Goal: Information Seeking & Learning: Learn about a topic

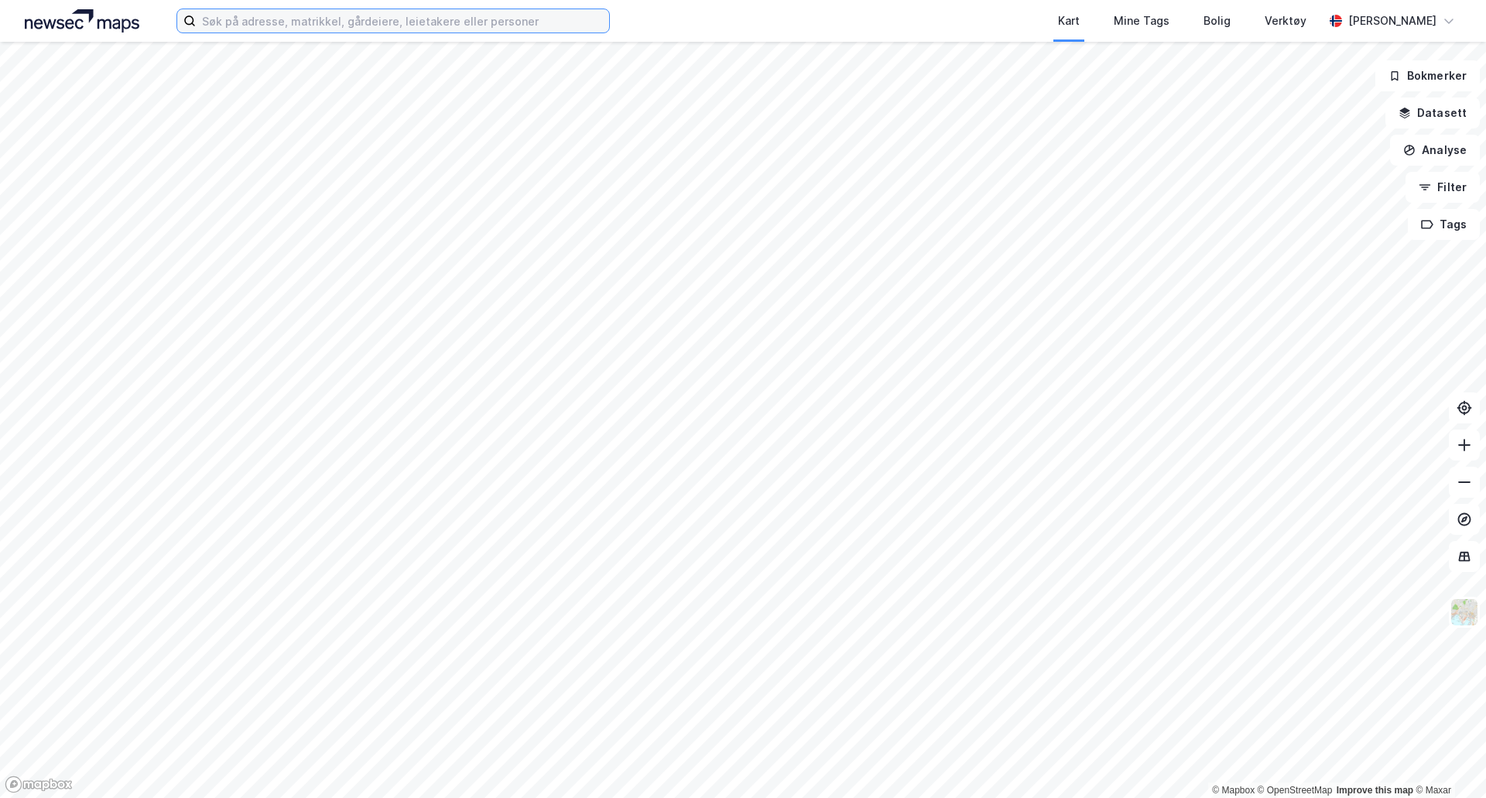
click at [402, 29] on input at bounding box center [402, 20] width 413 height 23
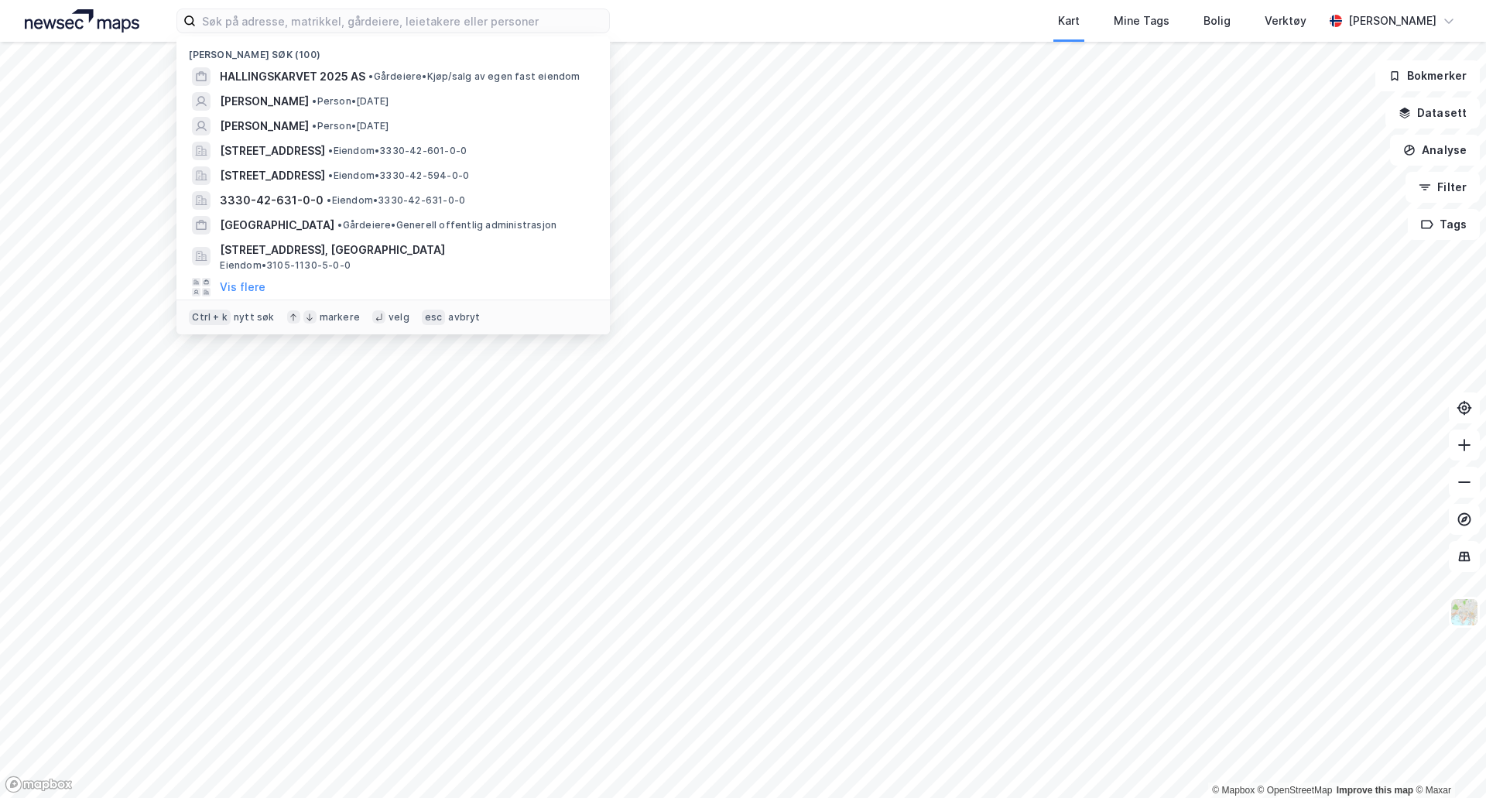
click at [510, 77] on span "• Gårdeiere • Kjøp/salg av egen fast eiendom" at bounding box center [473, 76] width 211 height 12
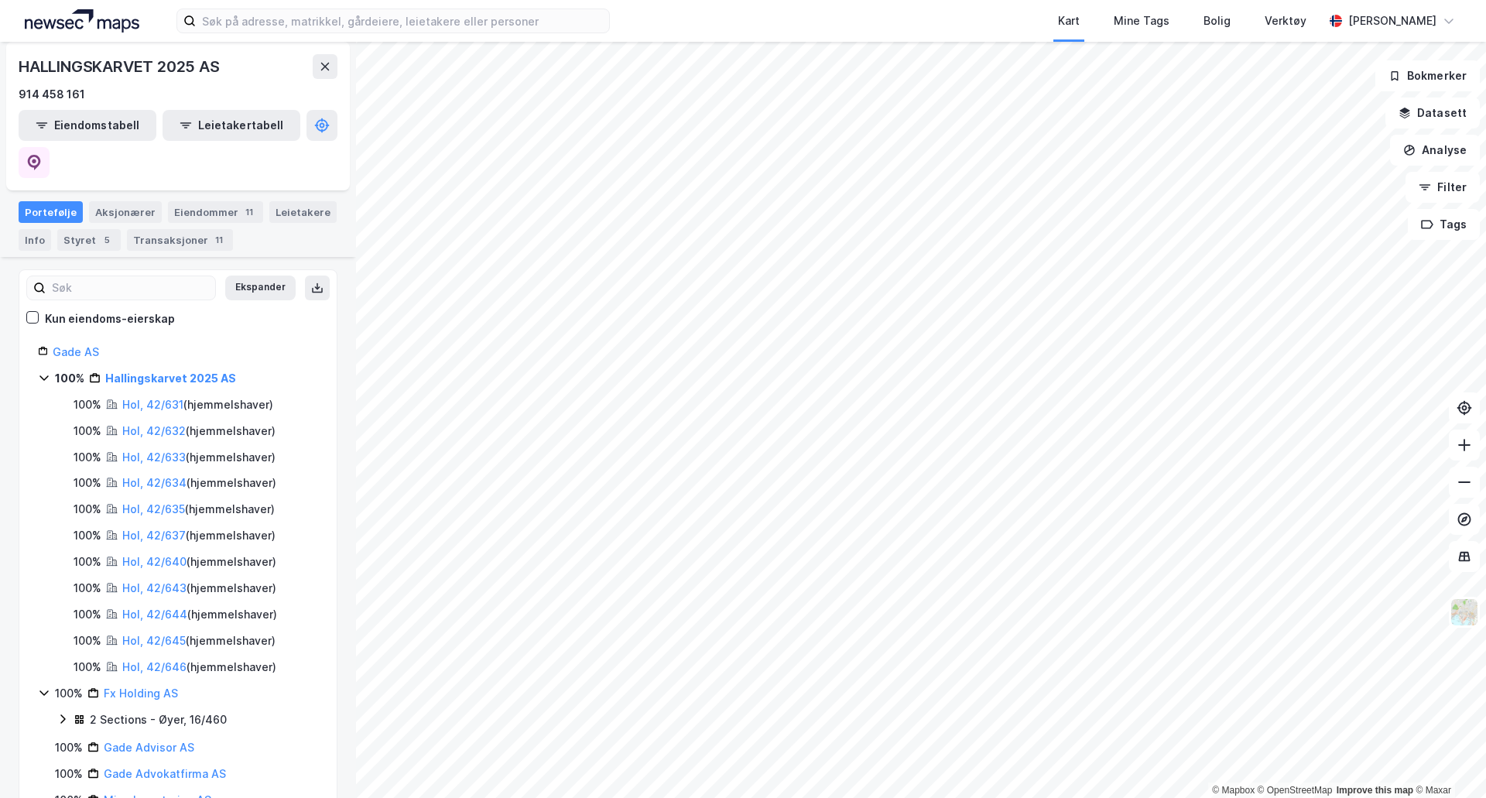
scroll to position [129, 0]
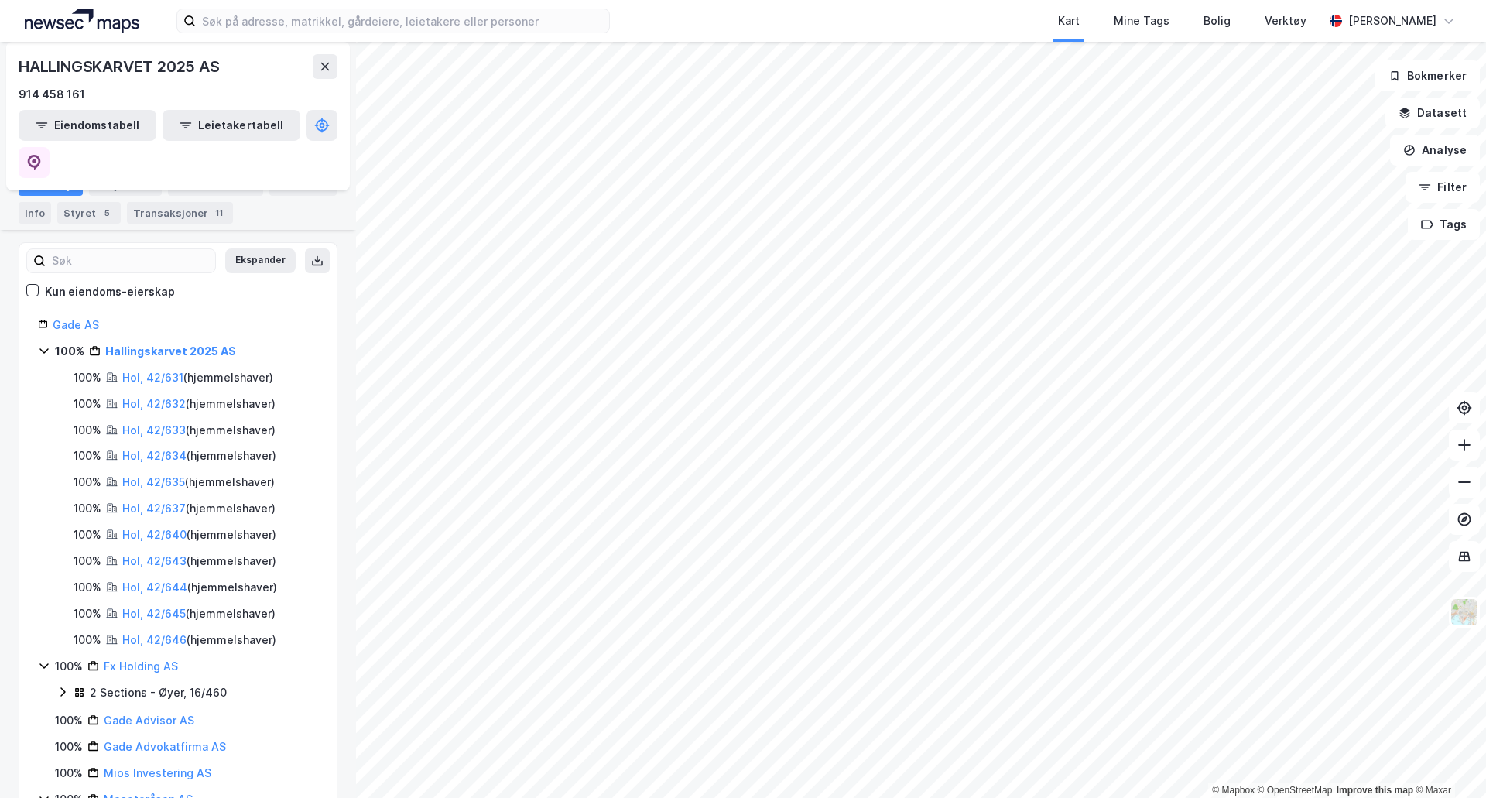
click at [172, 423] on link "Hol, 42/633" at bounding box center [153, 429] width 63 height 13
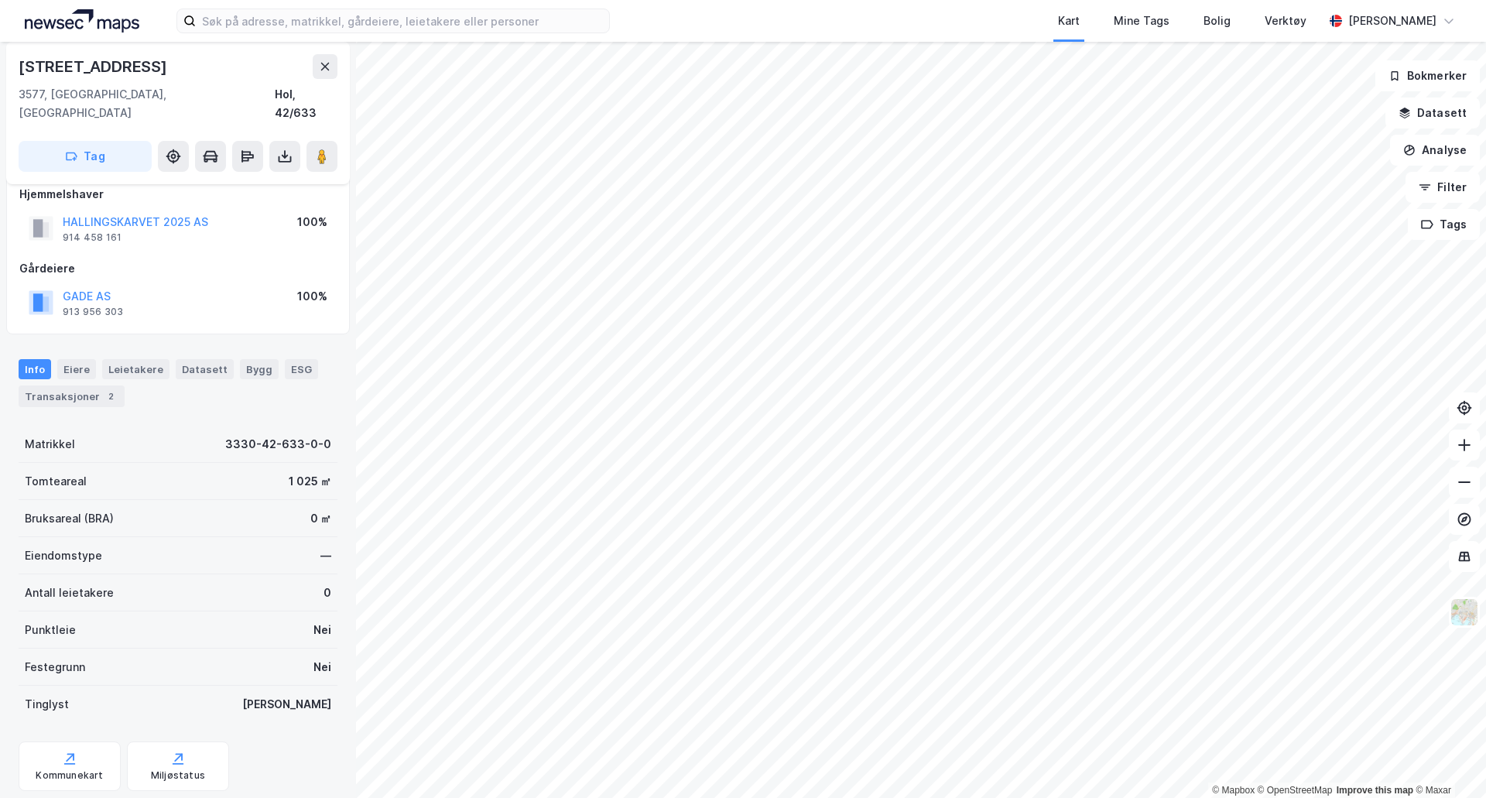
scroll to position [93, 0]
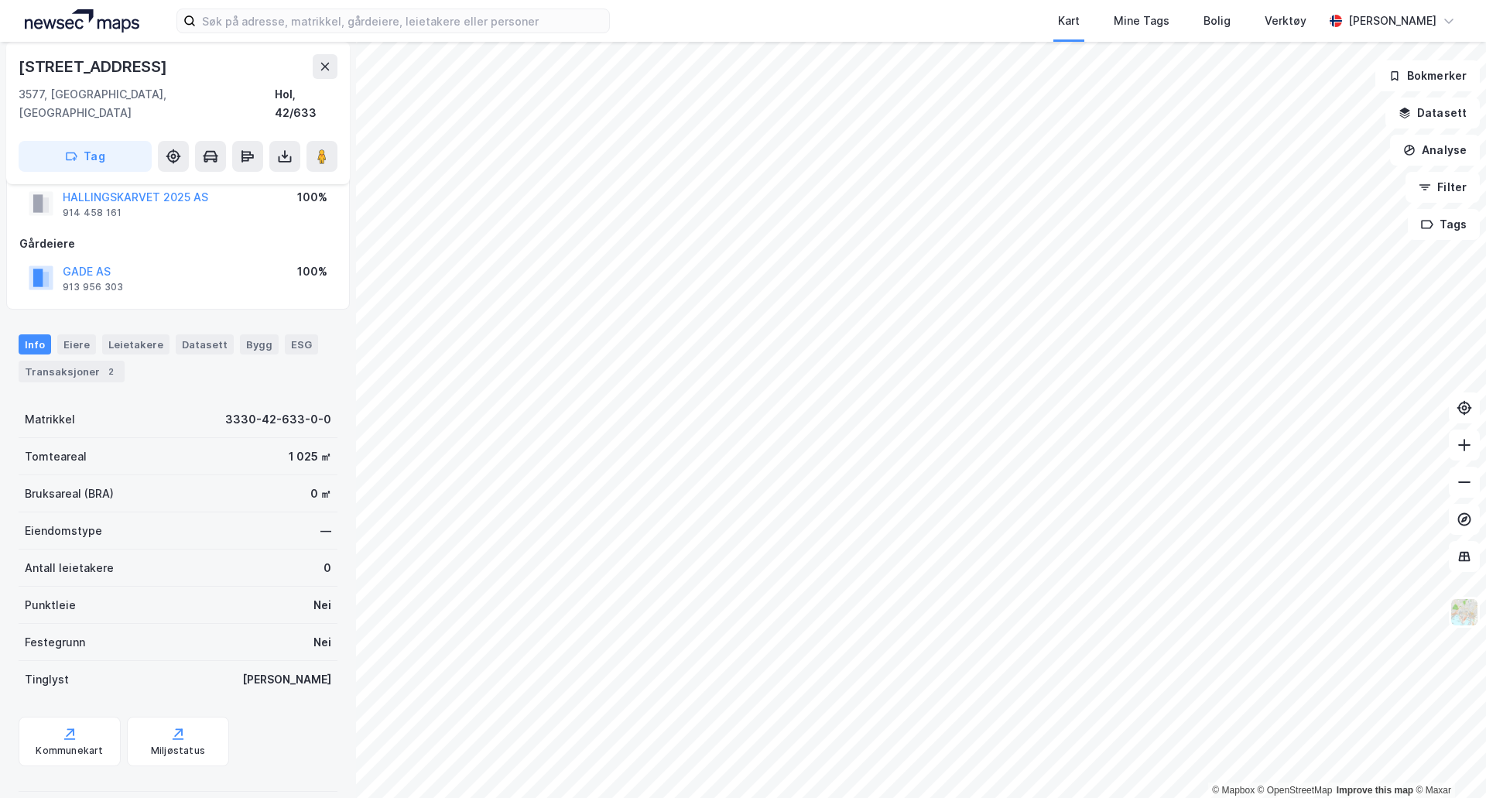
drag, startPoint x: 86, startPoint y: 371, endPoint x: 87, endPoint y: 362, distance: 8.5
click at [87, 368] on div "Info Eiere Leietakere Datasett Bygg ESG Transaksjoner 2 Matrikkel 3330-42-633-0…" at bounding box center [178, 557] width 319 height 482
click at [86, 361] on div "Transaksjoner 2" at bounding box center [72, 372] width 106 height 22
